Goal: Browse casually

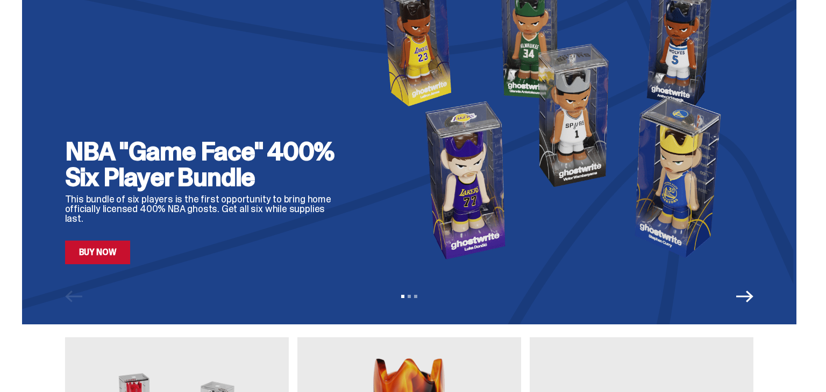
scroll to position [65, 0]
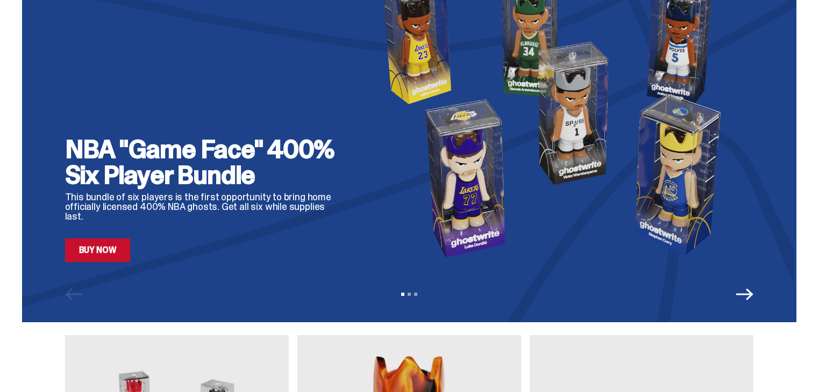
click at [128, 248] on link "Buy Now" at bounding box center [98, 251] width 66 height 24
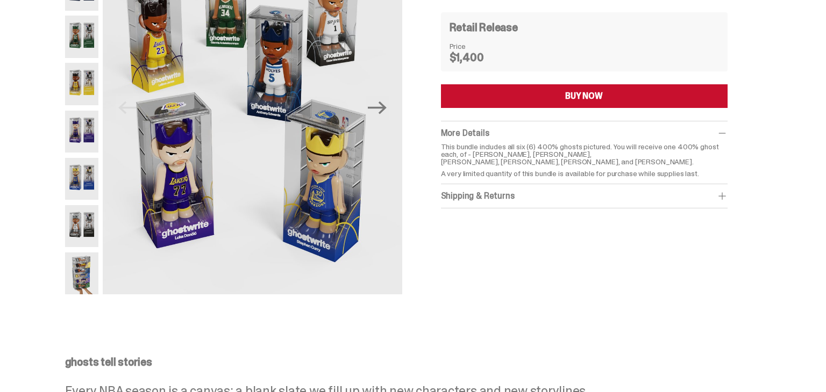
scroll to position [108, 0]
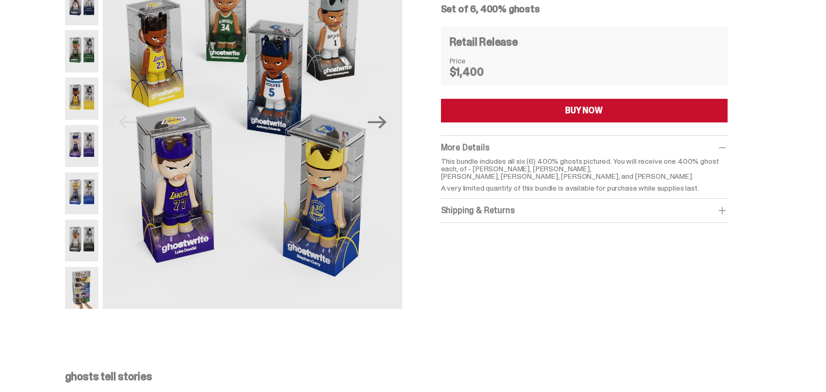
click at [83, 190] on img at bounding box center [82, 194] width 34 height 42
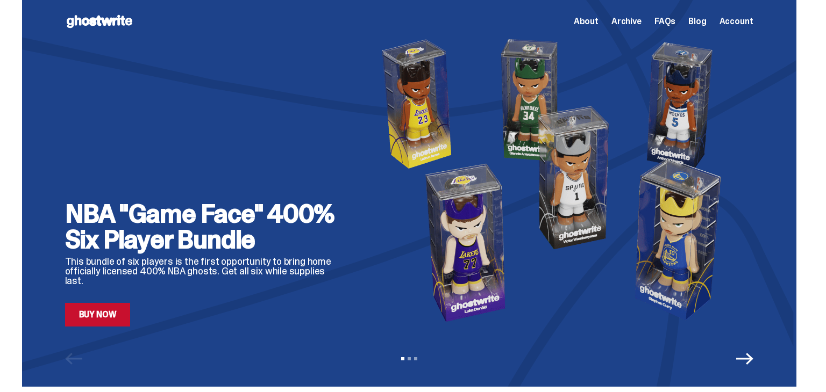
click at [639, 23] on span "Archive" at bounding box center [626, 21] width 30 height 9
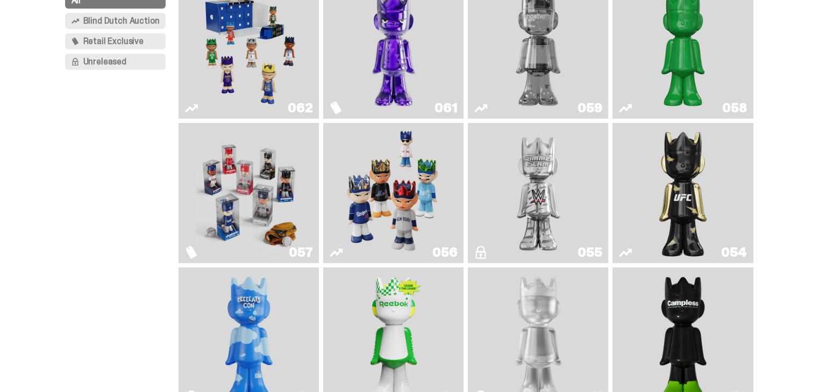
scroll to position [151, 0]
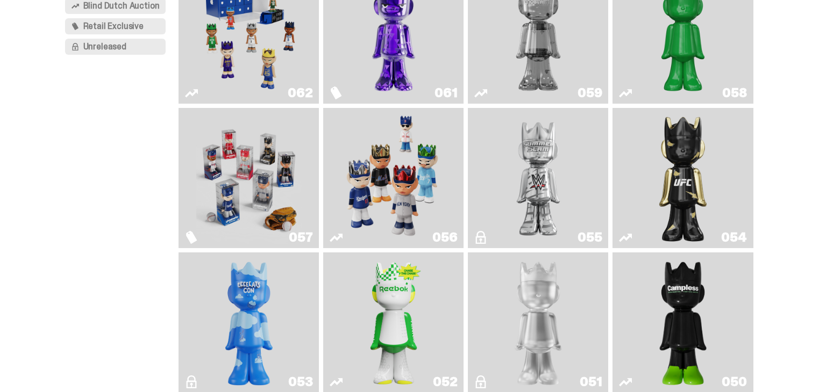
click at [260, 184] on img "Game Face (2025)" at bounding box center [248, 178] width 105 height 132
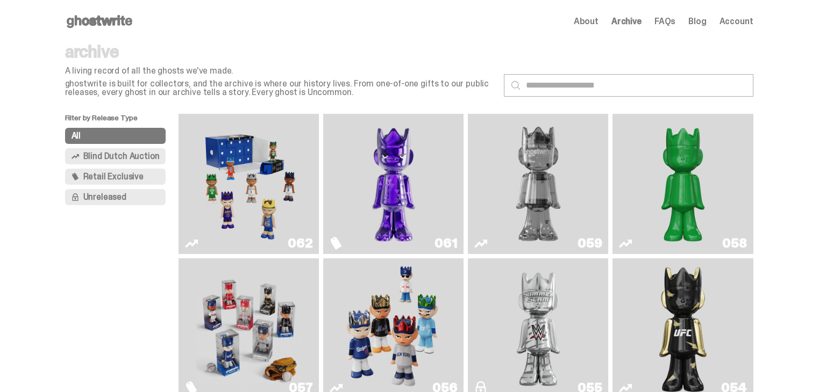
click at [117, 18] on use at bounding box center [100, 21] width 66 height 13
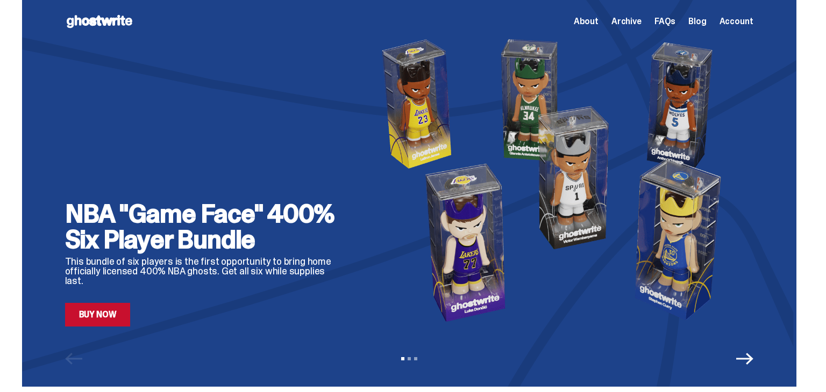
click at [552, 199] on img at bounding box center [557, 179] width 391 height 293
click at [323, 271] on p "This bundle of six players is the first opportunity to bring home officially li…" at bounding box center [205, 271] width 280 height 29
click at [518, 131] on img at bounding box center [557, 179] width 391 height 293
click at [116, 309] on link "Buy Now" at bounding box center [98, 315] width 66 height 24
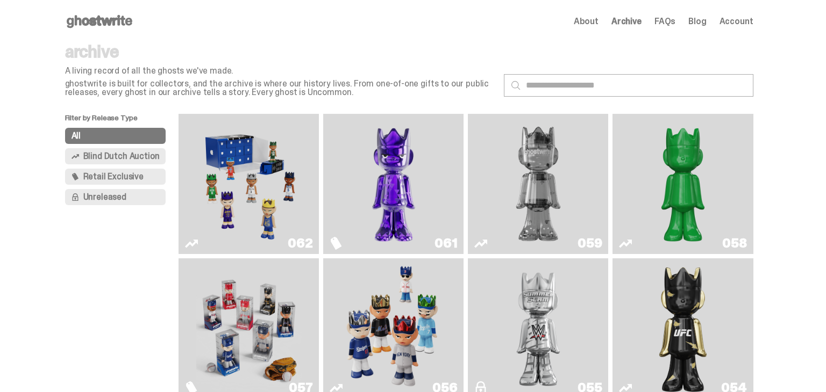
click at [279, 194] on img "Game Face (2025)" at bounding box center [248, 184] width 105 height 132
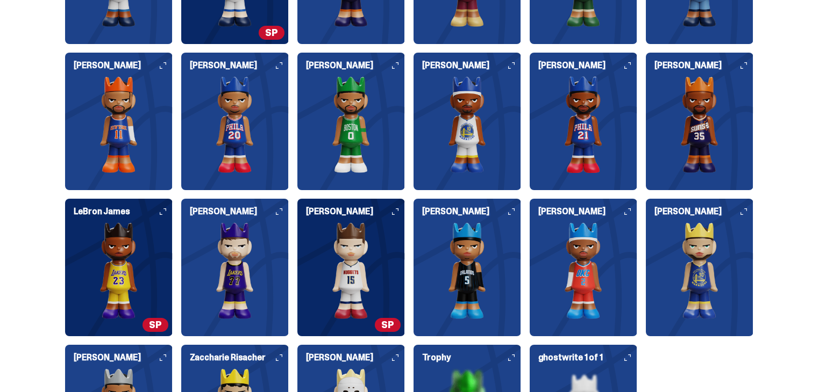
scroll to position [2838, 0]
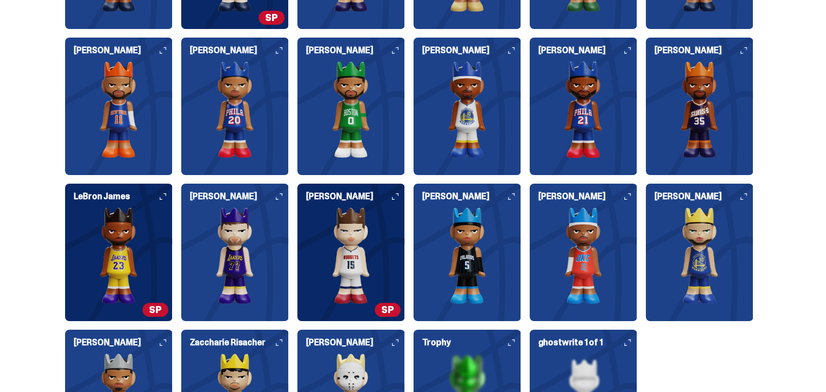
click at [382, 240] on img at bounding box center [351, 255] width 108 height 97
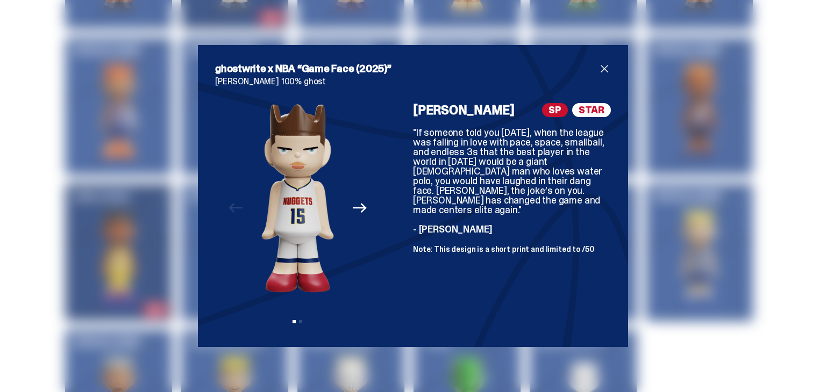
click at [603, 68] on span "close" at bounding box center [604, 68] width 13 height 13
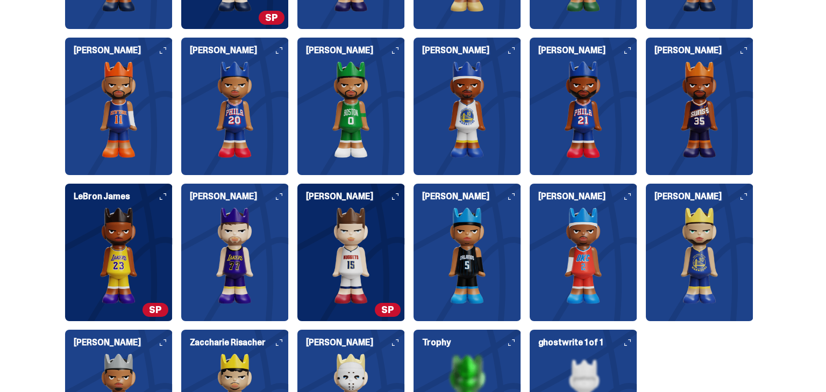
click at [141, 255] on img at bounding box center [119, 255] width 108 height 97
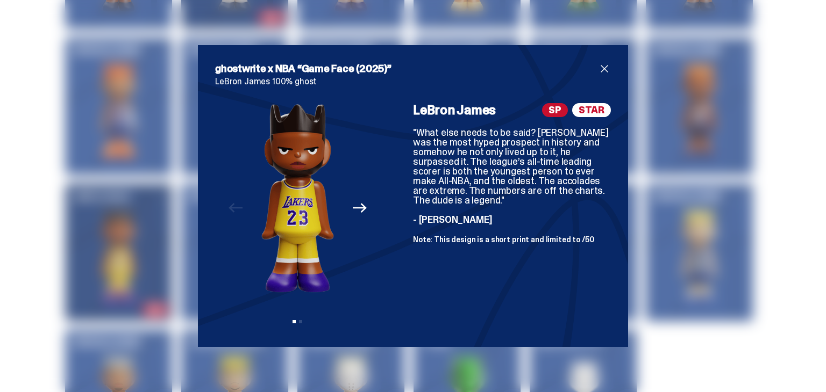
click at [604, 70] on span "close" at bounding box center [604, 68] width 13 height 13
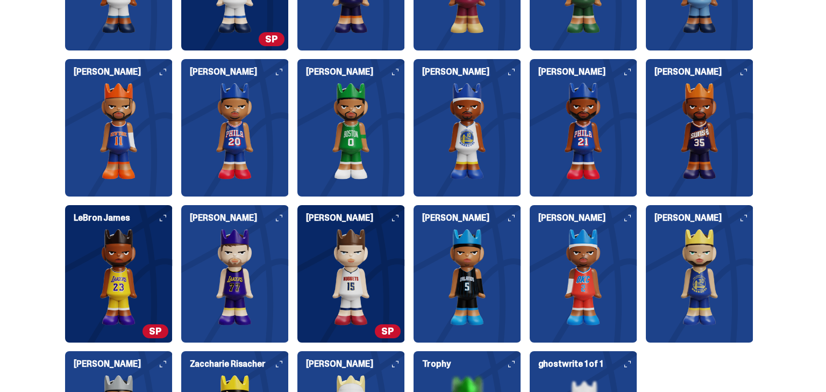
scroll to position [2795, 0]
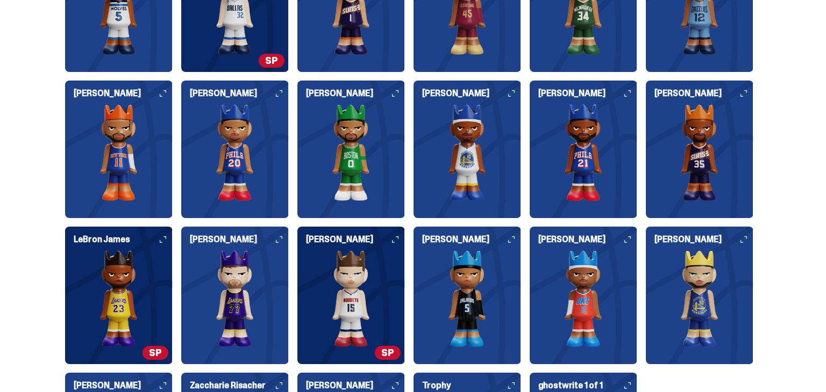
click at [264, 48] on img at bounding box center [235, 6] width 108 height 97
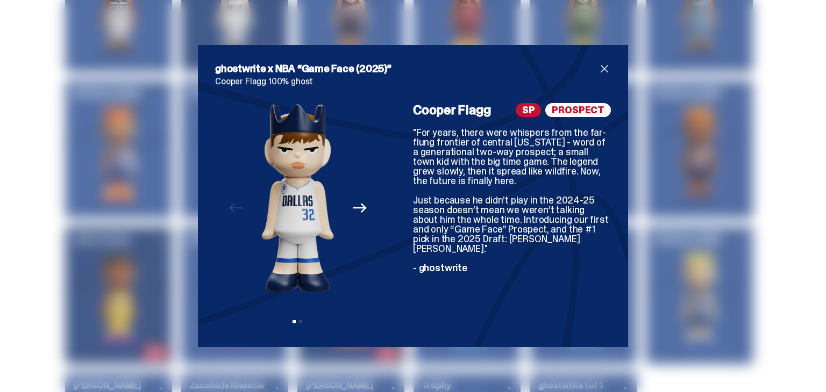
click at [604, 71] on span "close" at bounding box center [604, 68] width 13 height 13
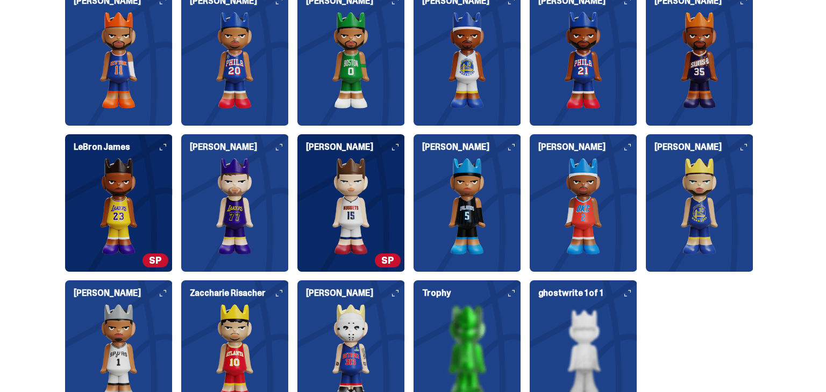
scroll to position [2903, 0]
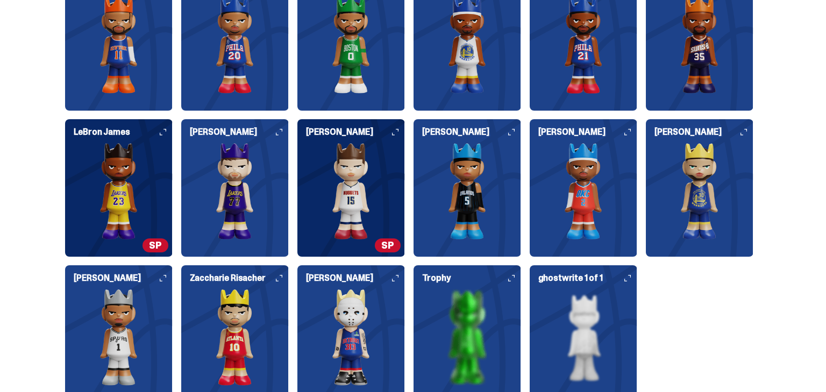
click at [158, 160] on img at bounding box center [119, 191] width 108 height 97
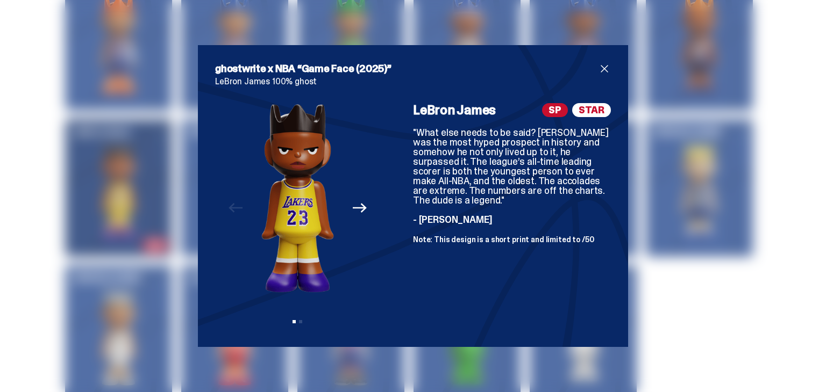
click at [602, 66] on span "close" at bounding box center [604, 68] width 13 height 13
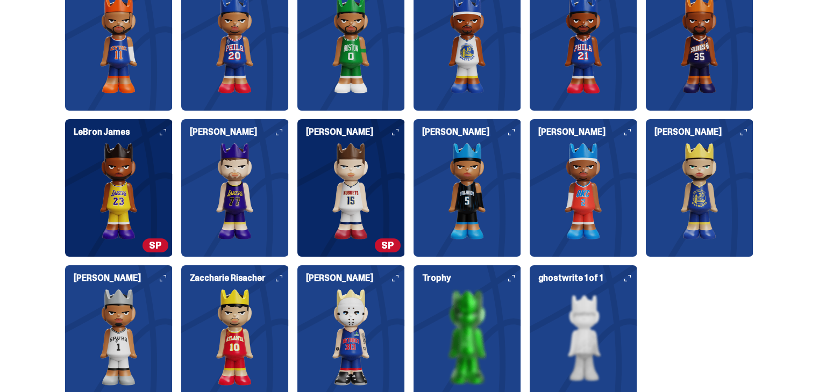
click at [383, 188] on img at bounding box center [351, 191] width 108 height 97
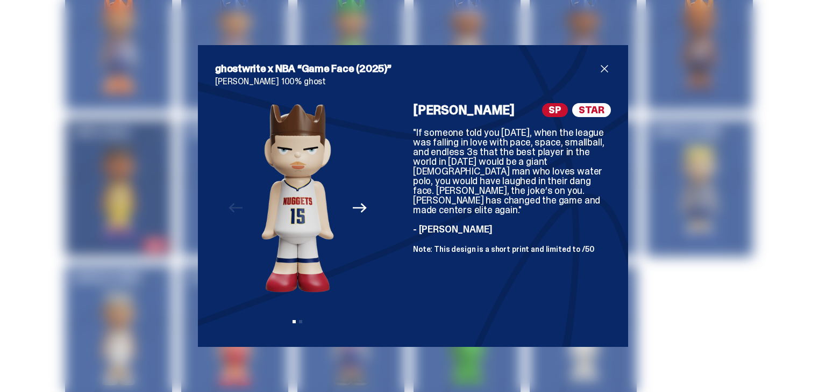
click at [607, 70] on span "close" at bounding box center [604, 68] width 13 height 13
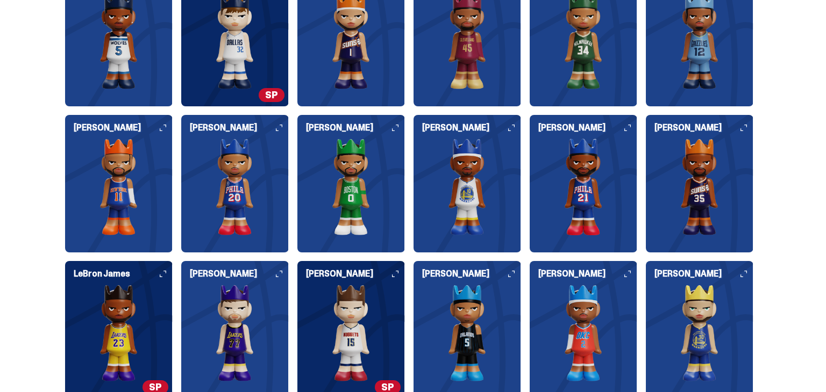
scroll to position [2752, 0]
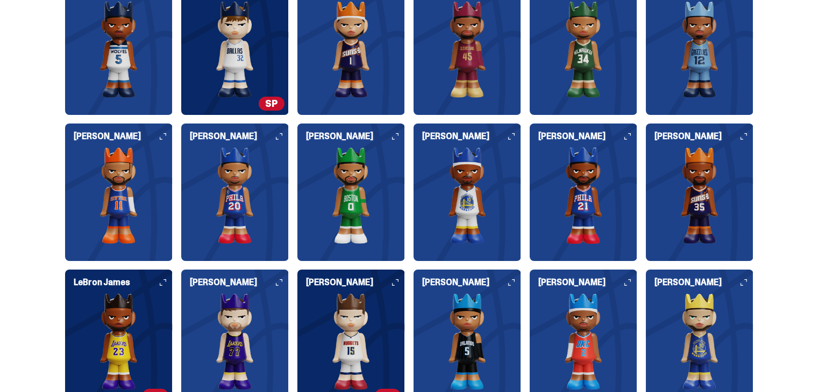
click at [273, 59] on img at bounding box center [235, 49] width 108 height 97
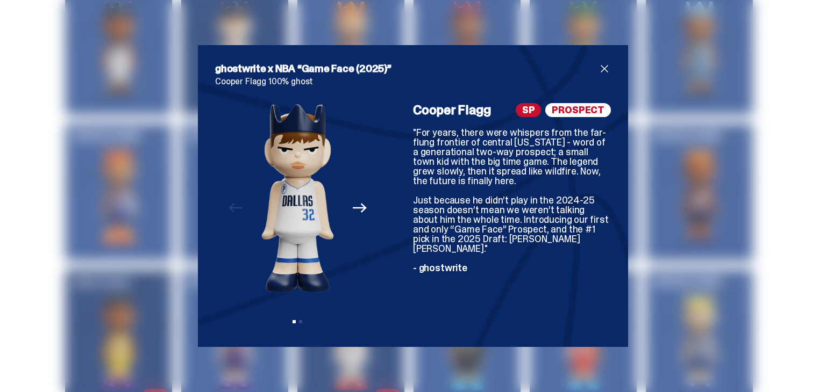
click at [607, 68] on span "close" at bounding box center [604, 68] width 13 height 13
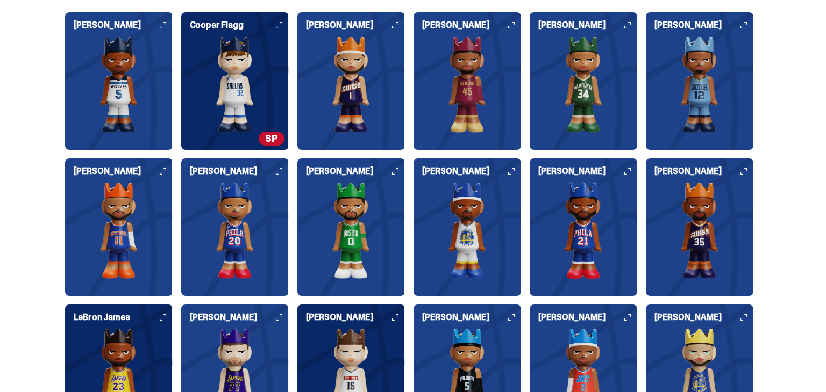
scroll to position [2666, 0]
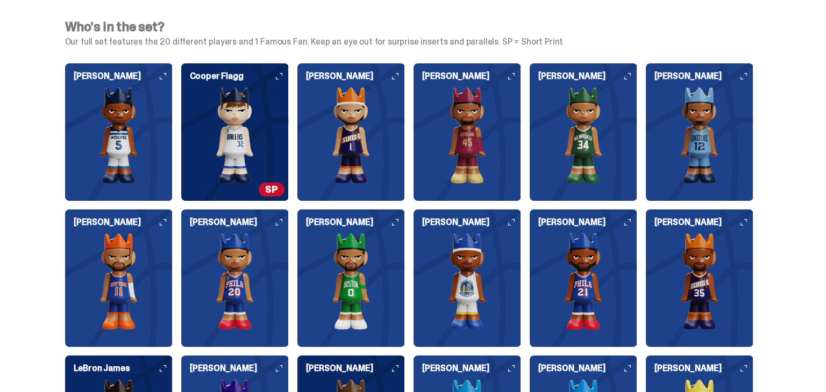
click at [588, 111] on img at bounding box center [583, 135] width 108 height 97
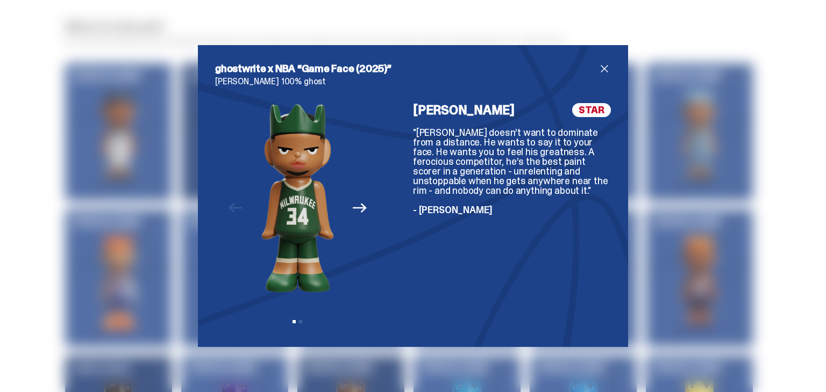
click at [607, 65] on span "close" at bounding box center [604, 68] width 13 height 13
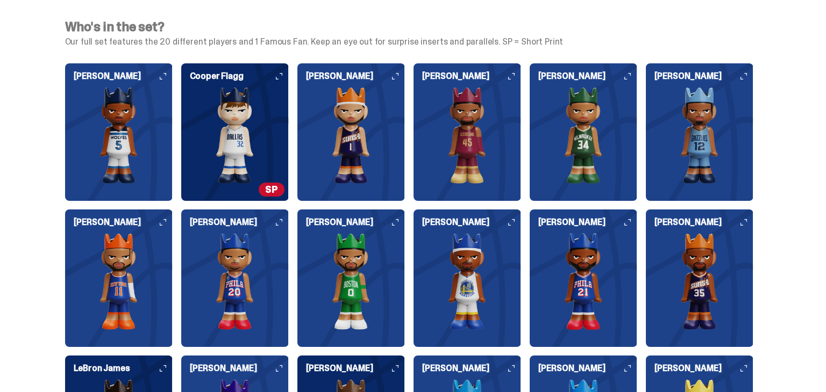
click at [678, 107] on img at bounding box center [700, 135] width 108 height 97
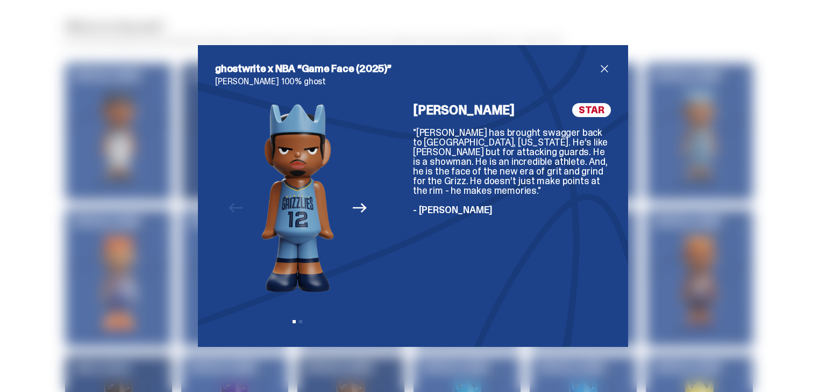
click at [606, 66] on span "close" at bounding box center [604, 68] width 13 height 13
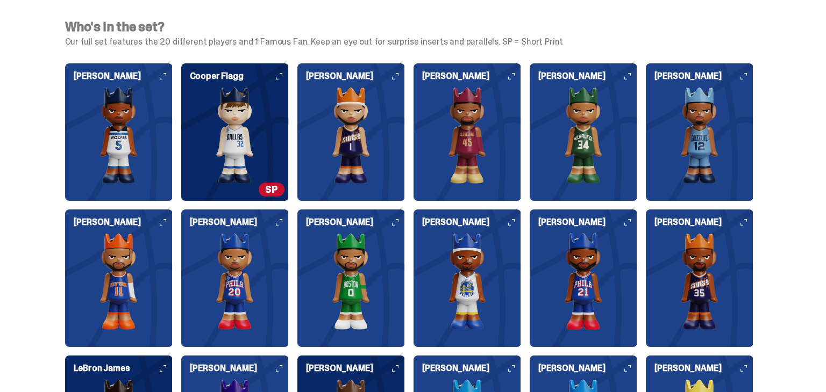
click at [478, 117] on img at bounding box center [467, 135] width 108 height 97
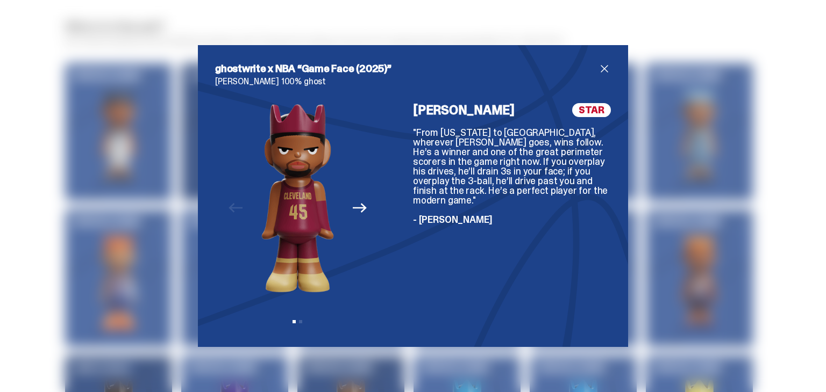
click at [603, 67] on span "close" at bounding box center [604, 68] width 13 height 13
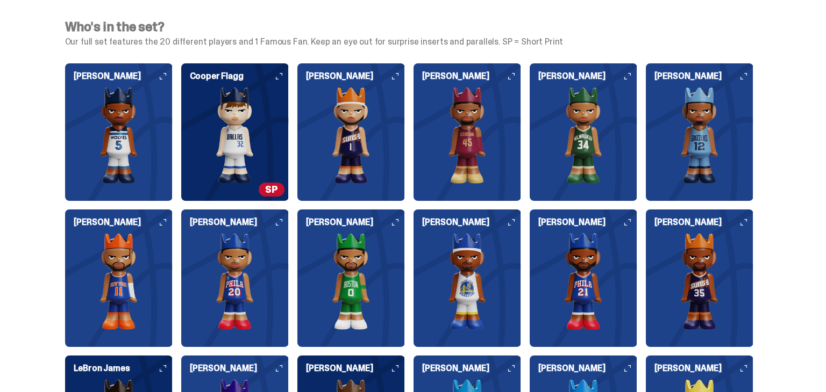
click at [361, 124] on img at bounding box center [351, 135] width 108 height 97
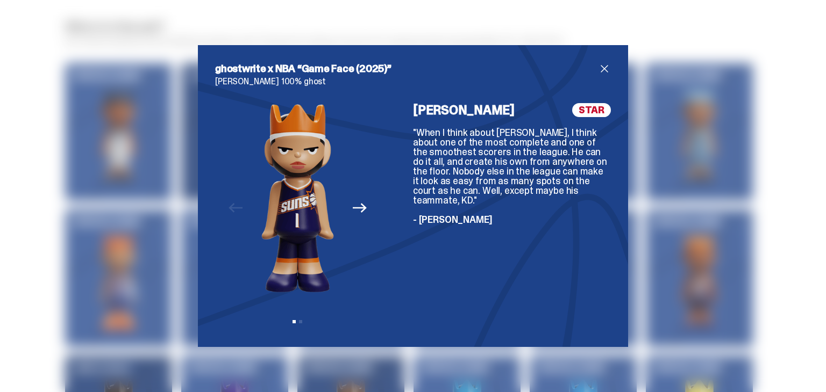
click at [598, 68] on span "close" at bounding box center [604, 68] width 13 height 13
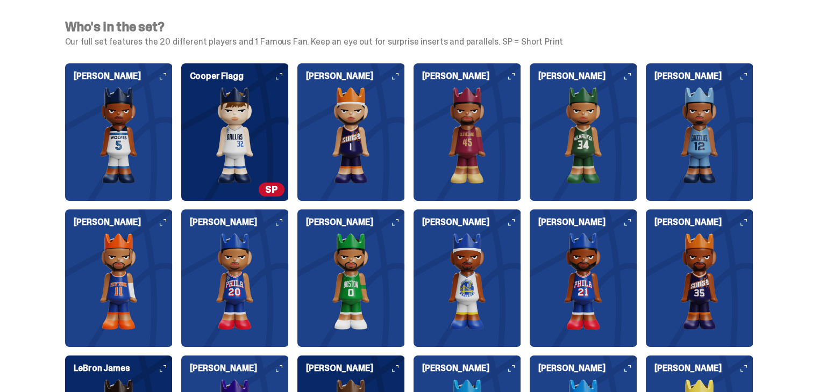
click at [117, 124] on img at bounding box center [119, 135] width 108 height 97
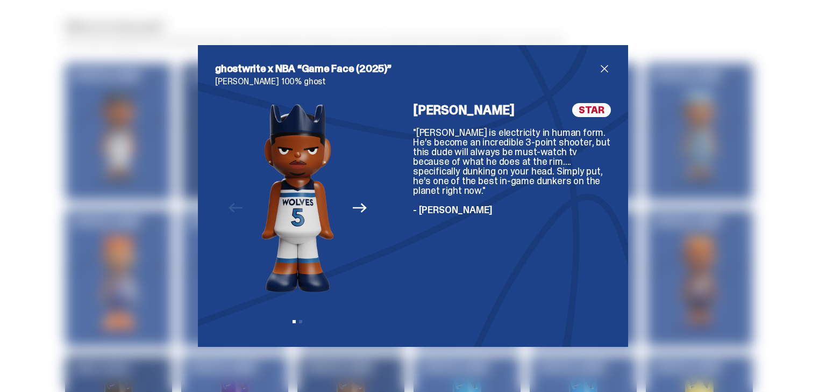
click at [605, 66] on span "close" at bounding box center [604, 68] width 13 height 13
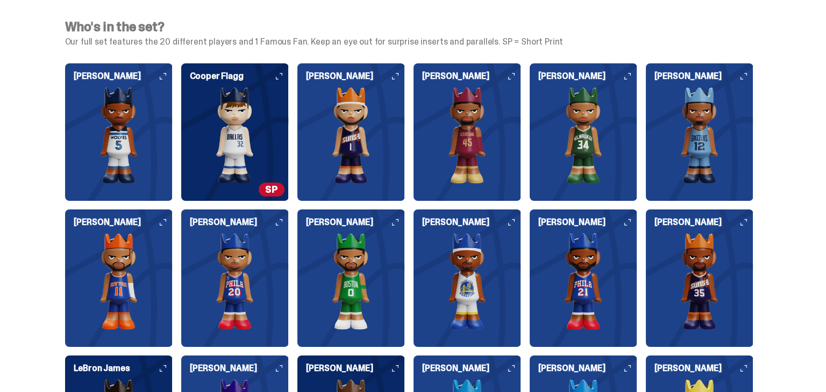
click at [161, 254] on img at bounding box center [119, 281] width 108 height 97
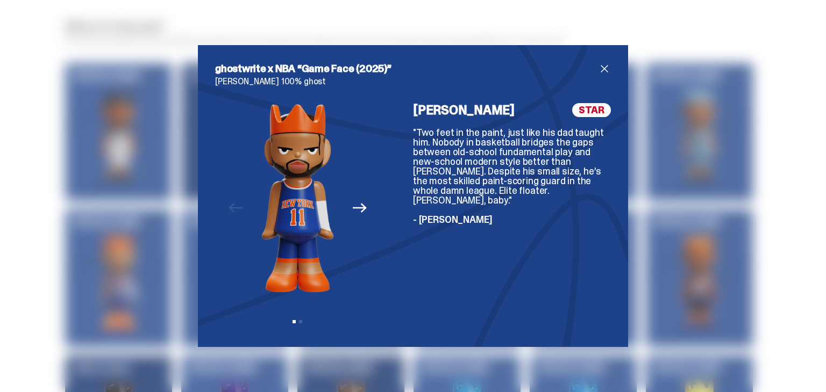
click at [609, 64] on span "close" at bounding box center [604, 68] width 13 height 13
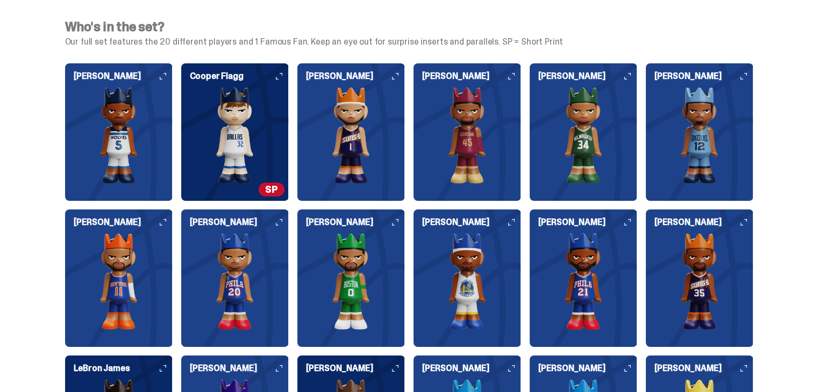
click at [282, 271] on img at bounding box center [235, 281] width 108 height 97
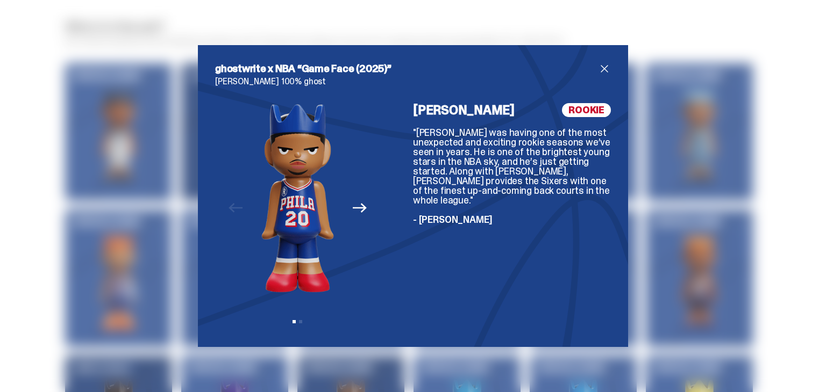
click at [607, 74] on span "close" at bounding box center [604, 68] width 13 height 13
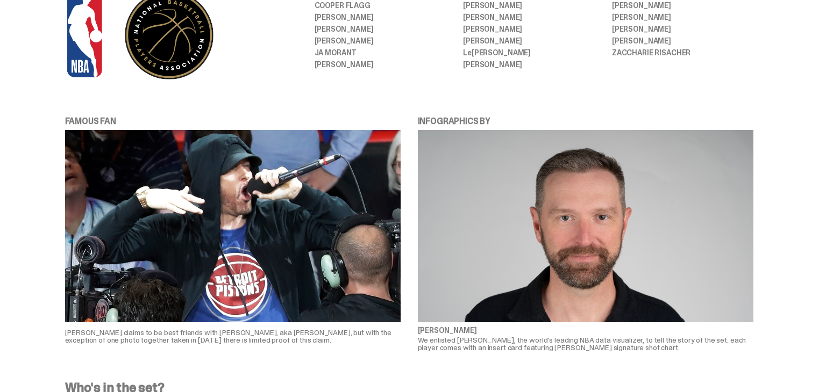
scroll to position [2301, 0]
